Goal: Information Seeking & Learning: Learn about a topic

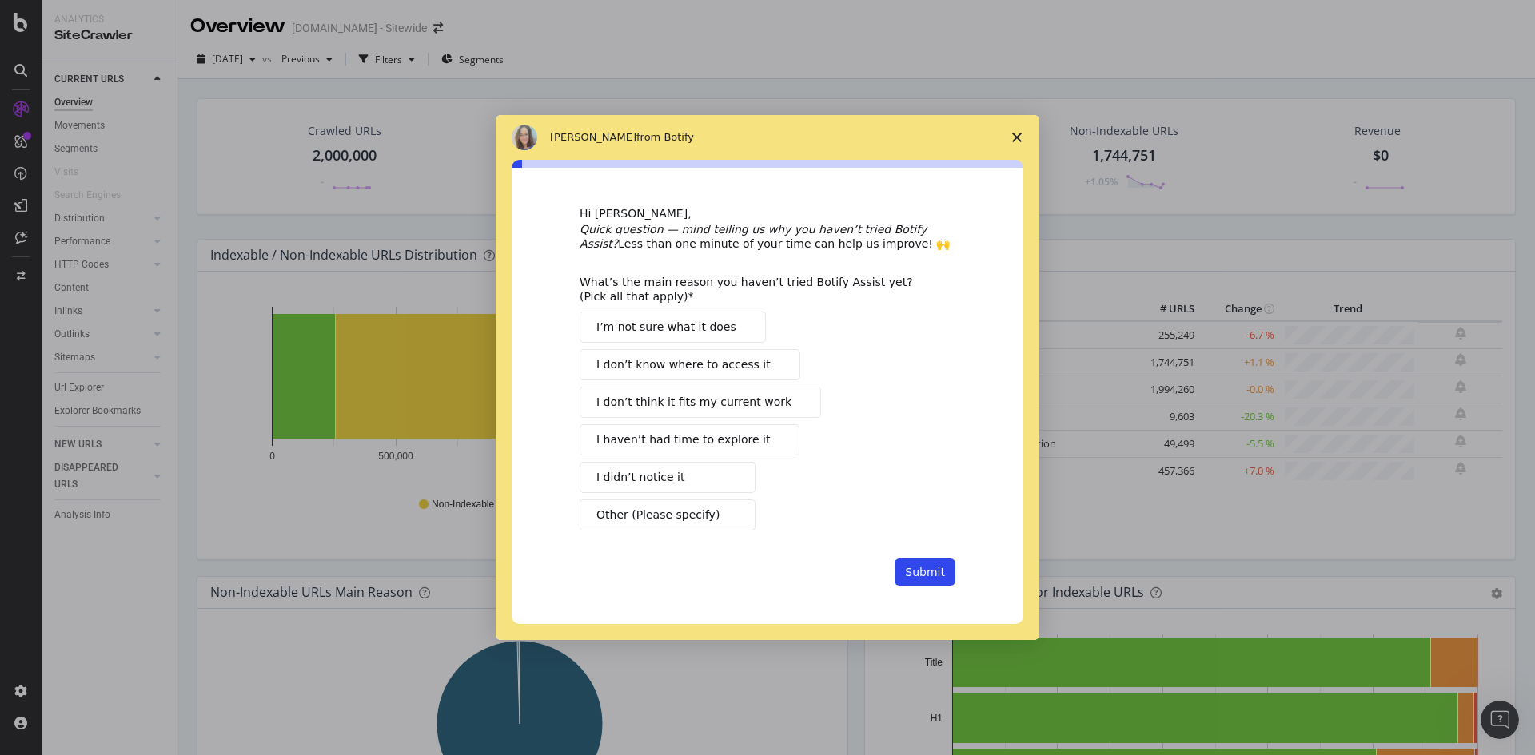
click at [1014, 136] on icon "Close survey" at bounding box center [1017, 138] width 10 height 10
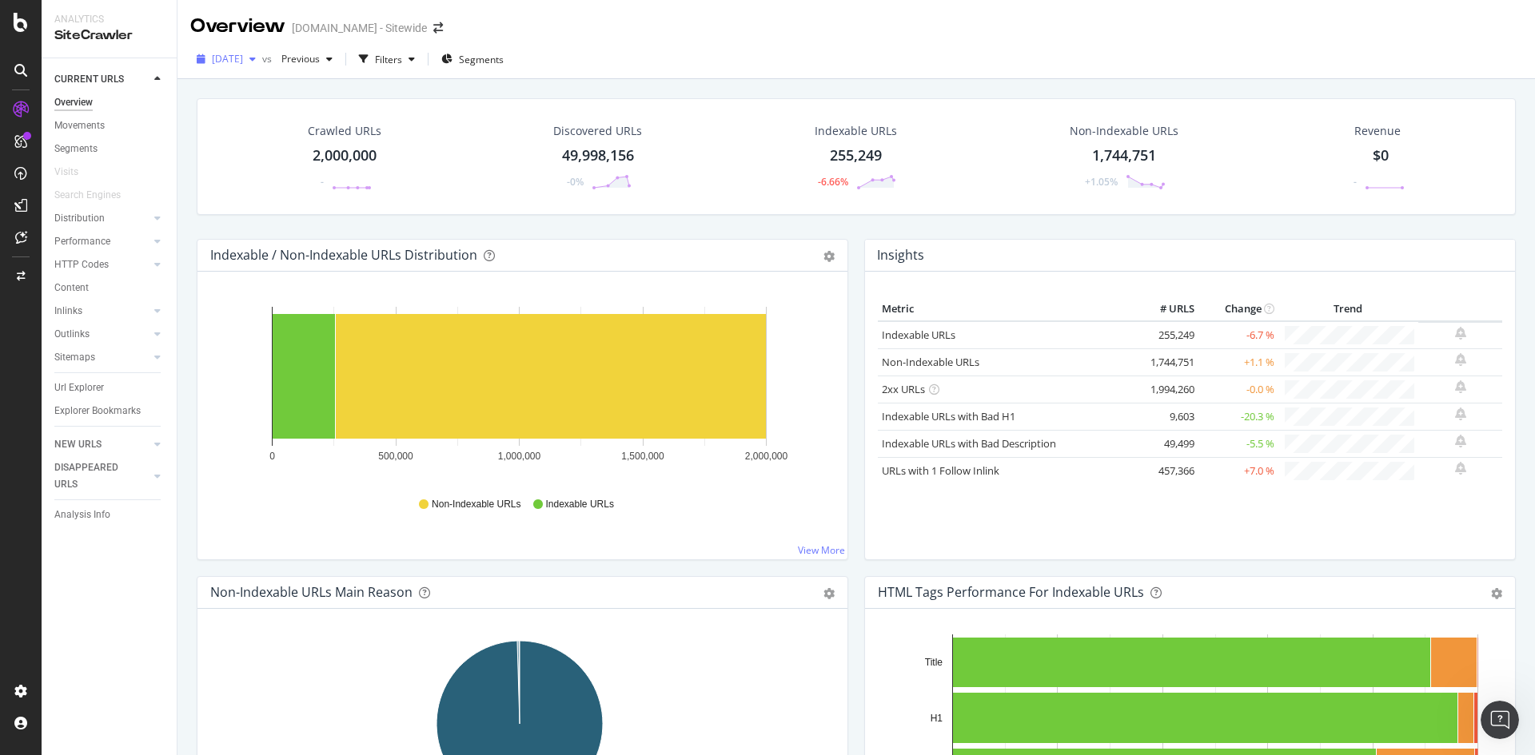
click at [262, 63] on div "button" at bounding box center [252, 59] width 19 height 10
click at [228, 118] on div "[DATE]" at bounding box center [254, 117] width 83 height 14
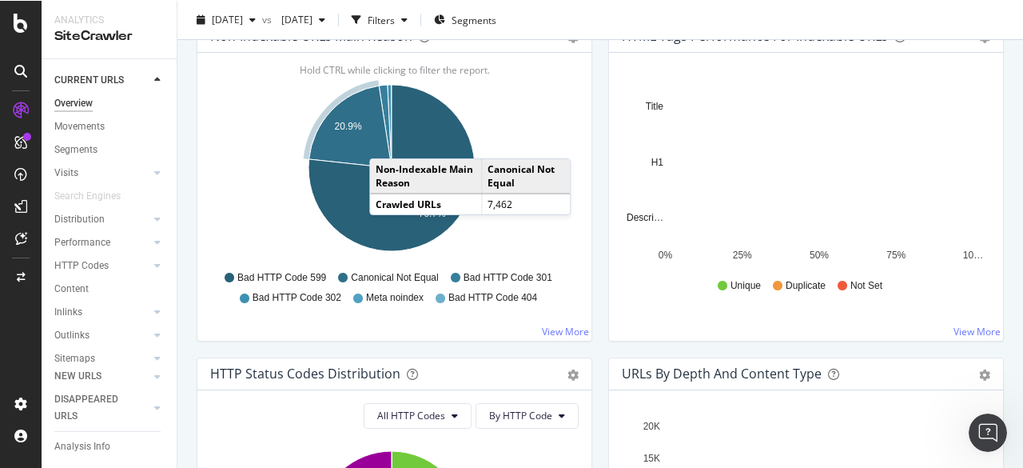
scroll to position [560, 0]
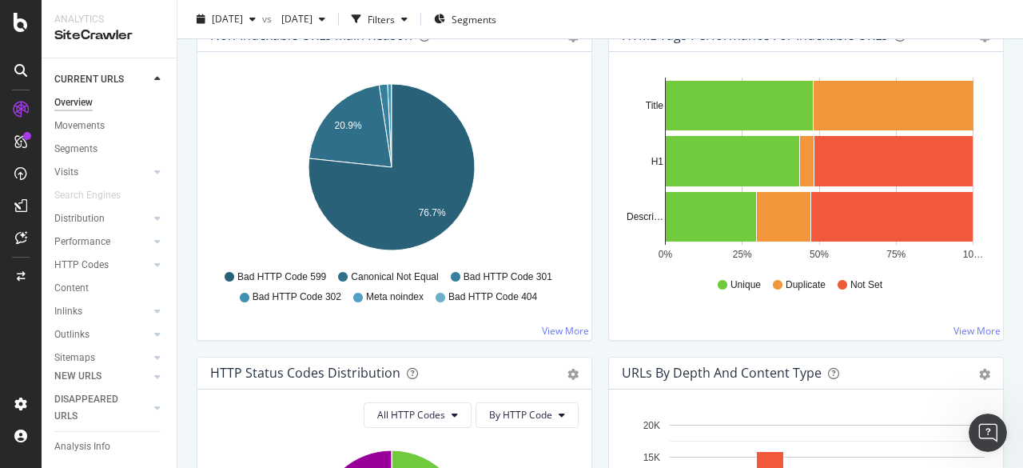
click at [185, 56] on div "Overview [DOMAIN_NAME] - Sitewide [DATE] vs [DATE] Filters Segments Crawled URL…" at bounding box center [600, 234] width 846 height 468
click at [262, 22] on div "button" at bounding box center [252, 19] width 19 height 10
click at [181, 74] on div "Overview [DOMAIN_NAME] - Sitewide [DATE] vs [DATE] Filters Segments Crawled URL…" at bounding box center [600, 234] width 846 height 468
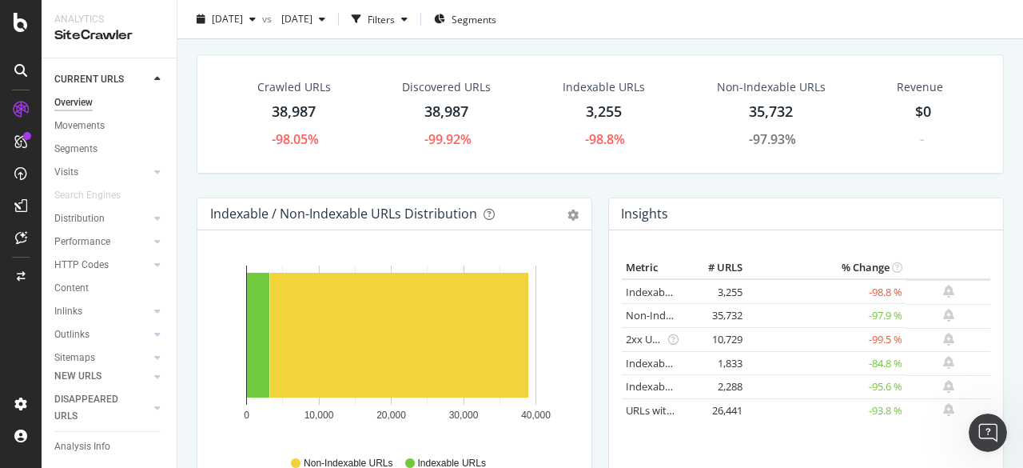
scroll to position [0, 0]
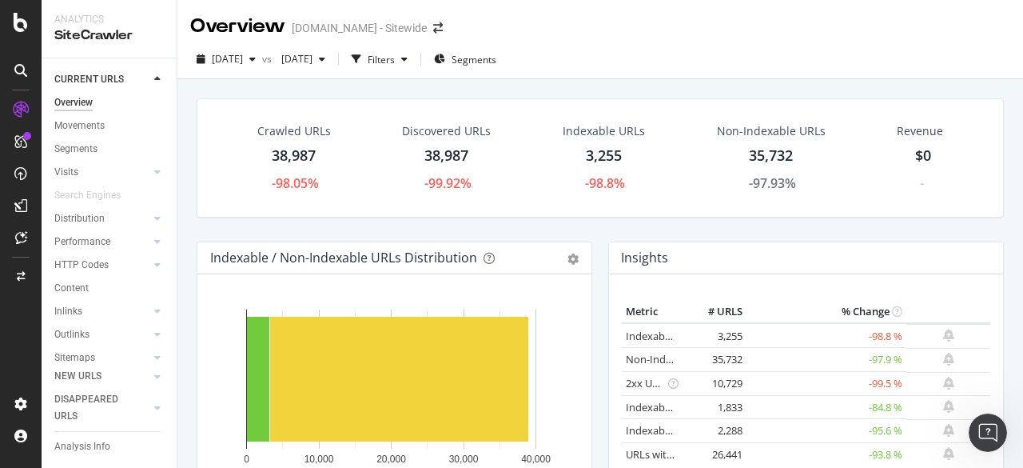
click at [190, 177] on div "Crawled URLs 38,987 -98.05% Discovered URLs 38,987 -99.92% Indexable URLs 3,255…" at bounding box center [600, 169] width 823 height 143
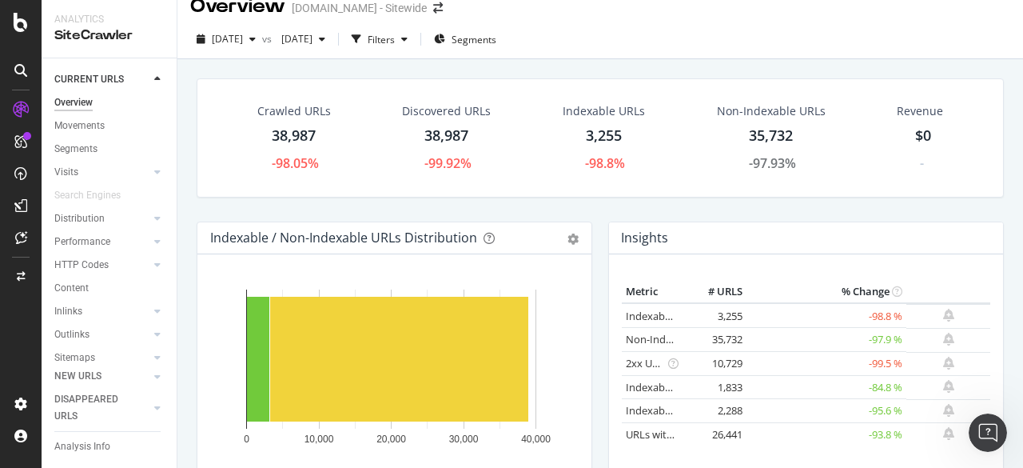
click at [189, 226] on div "Indexable / Non-Indexable URLs Distribution Bar Bar (by Percentage) Table Expor…" at bounding box center [395, 389] width 412 height 337
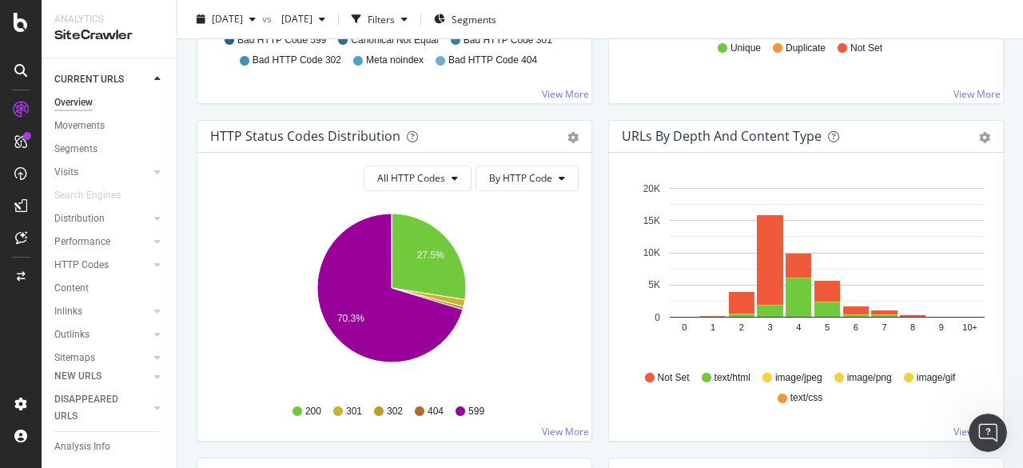
scroll to position [838, 0]
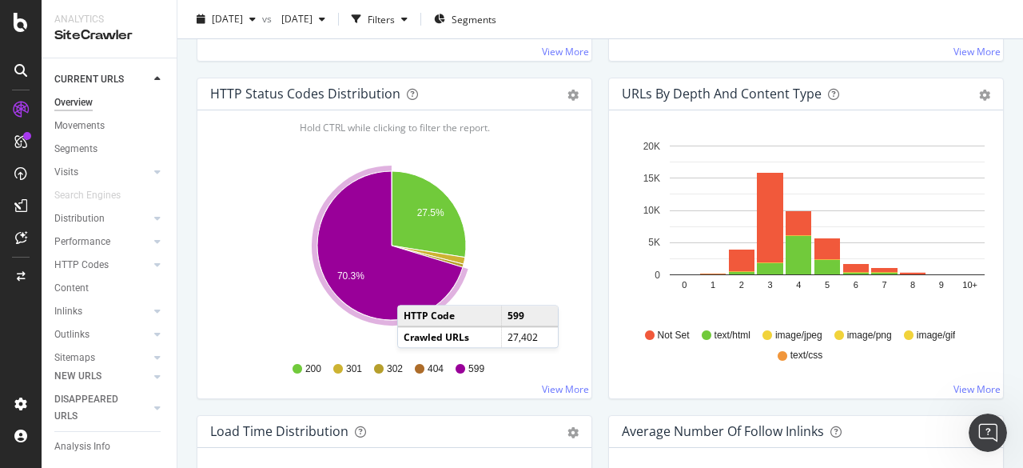
click at [413, 286] on icon "A chart." at bounding box center [389, 245] width 145 height 149
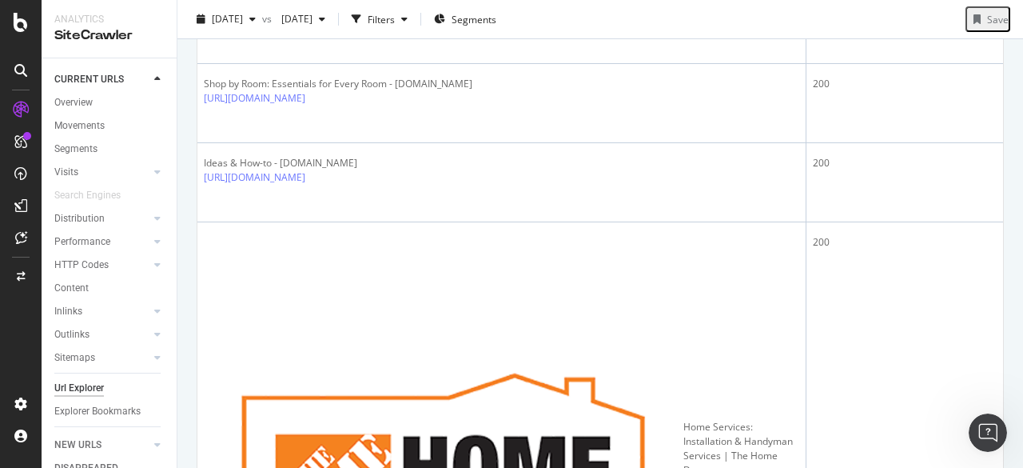
scroll to position [1209, 0]
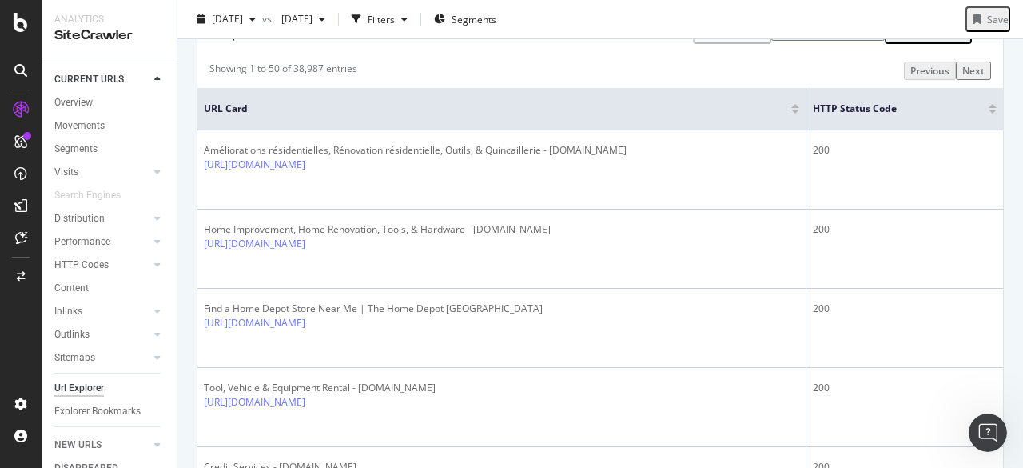
scroll to position [0, 0]
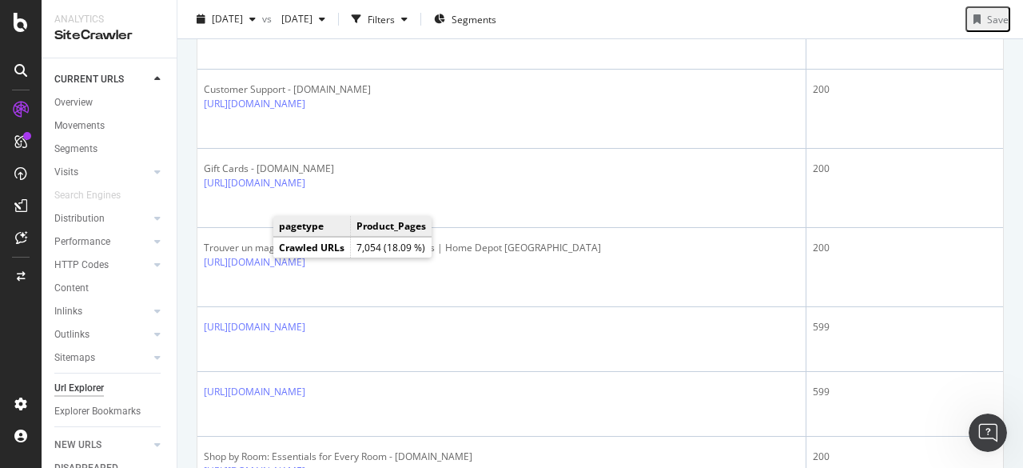
scroll to position [836, 0]
